Goal: Transaction & Acquisition: Purchase product/service

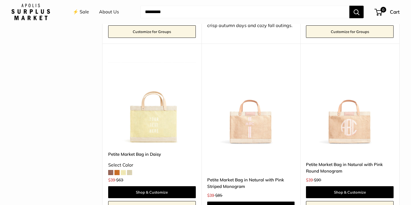
scroll to position [1118, 0]
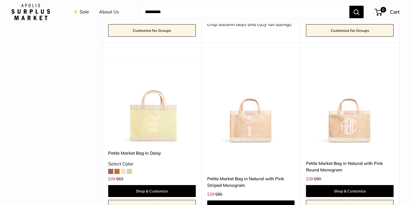
click at [0, 0] on img at bounding box center [0, 0] width 0 height 0
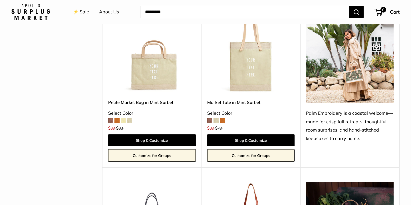
scroll to position [475, 0]
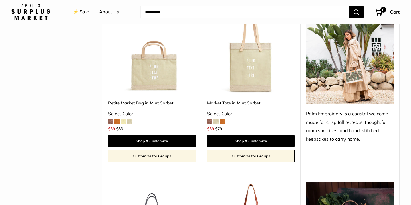
click at [130, 119] on span at bounding box center [129, 121] width 5 height 5
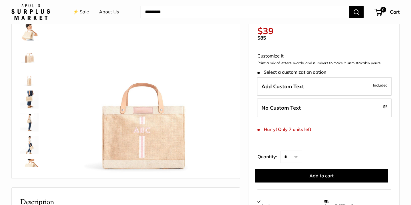
scroll to position [57, 0]
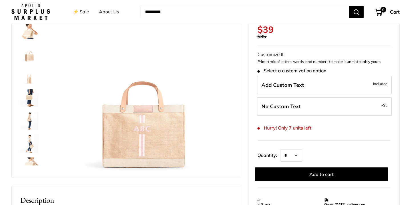
click at [27, 98] on img at bounding box center [29, 98] width 18 height 18
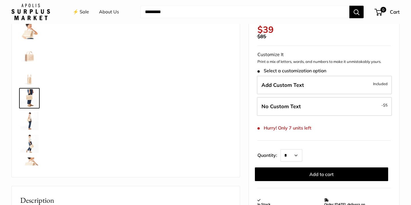
scroll to position [18, 0]
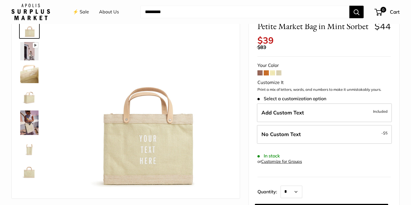
scroll to position [39, 0]
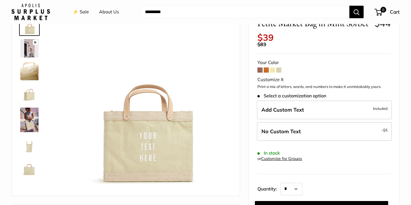
click at [279, 68] on span at bounding box center [278, 70] width 5 height 5
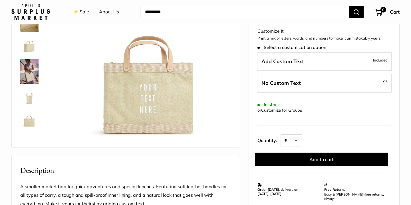
scroll to position [87, 0]
